Goal: Information Seeking & Learning: Learn about a topic

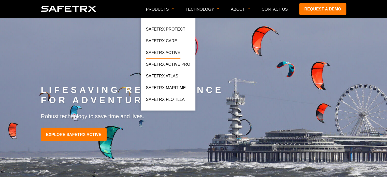
click at [170, 53] on link "SafeTrx Active" at bounding box center [163, 53] width 34 height 9
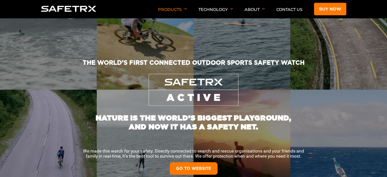
click at [191, 171] on link "GO TO WEBSITE" at bounding box center [194, 168] width 48 height 12
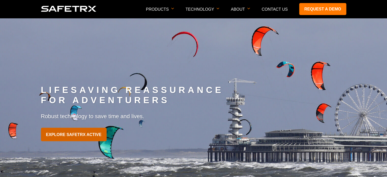
click at [96, 133] on link "EXPLORE SAFETRX ACTIVE" at bounding box center [74, 134] width 66 height 13
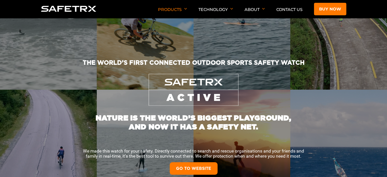
scroll to position [104, 0]
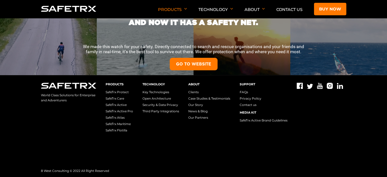
click at [198, 65] on link "GO TO WEBSITE" at bounding box center [194, 64] width 48 height 12
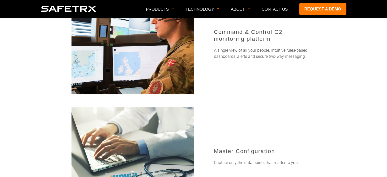
scroll to position [309, 0]
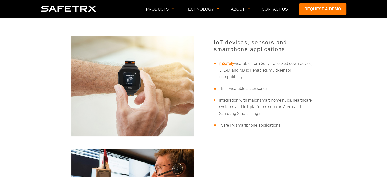
click at [227, 64] on link "mSafety" at bounding box center [226, 63] width 15 height 5
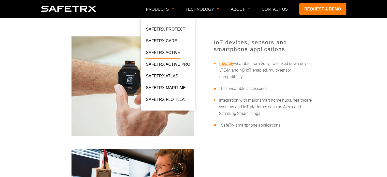
click at [158, 53] on link "SafeTrx Active" at bounding box center [163, 53] width 34 height 9
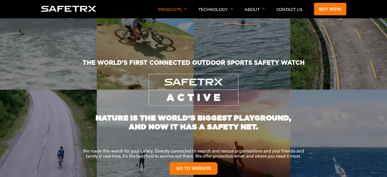
click at [210, 168] on link "GO TO WEBSITE" at bounding box center [194, 168] width 48 height 12
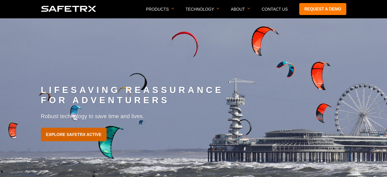
click at [87, 135] on link "EXPLORE SAFETRX ACTIVE" at bounding box center [74, 134] width 66 height 13
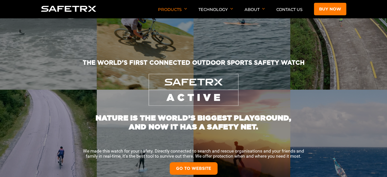
click at [189, 169] on link "GO TO WEBSITE" at bounding box center [194, 168] width 48 height 12
click at [196, 166] on link "GO TO WEBSITE" at bounding box center [194, 168] width 48 height 12
